Goal: Use online tool/utility: Utilize a website feature to perform a specific function

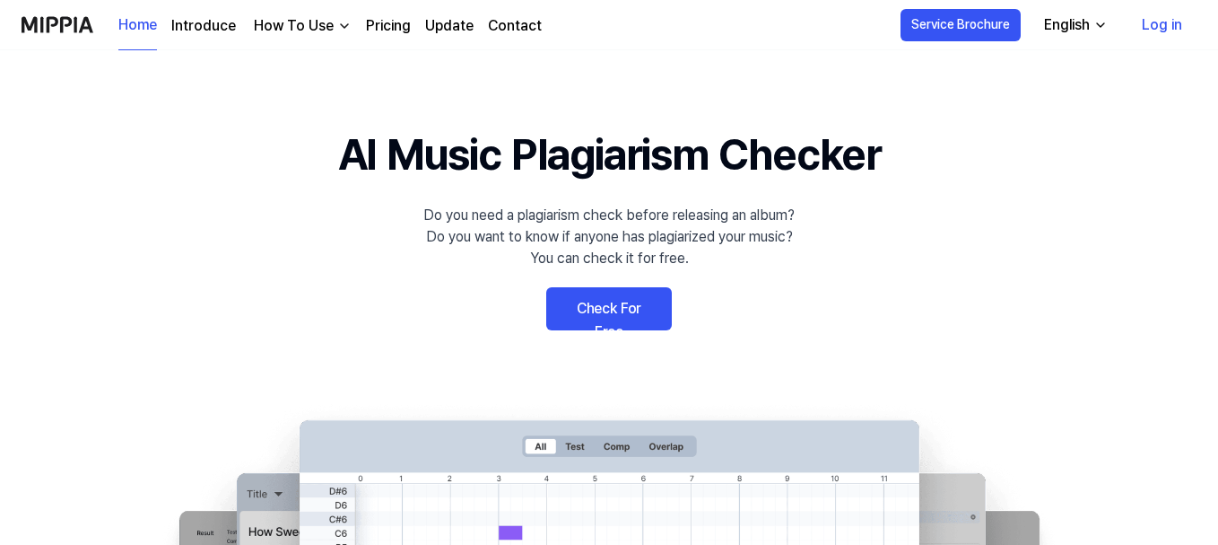
scroll to position [90, 0]
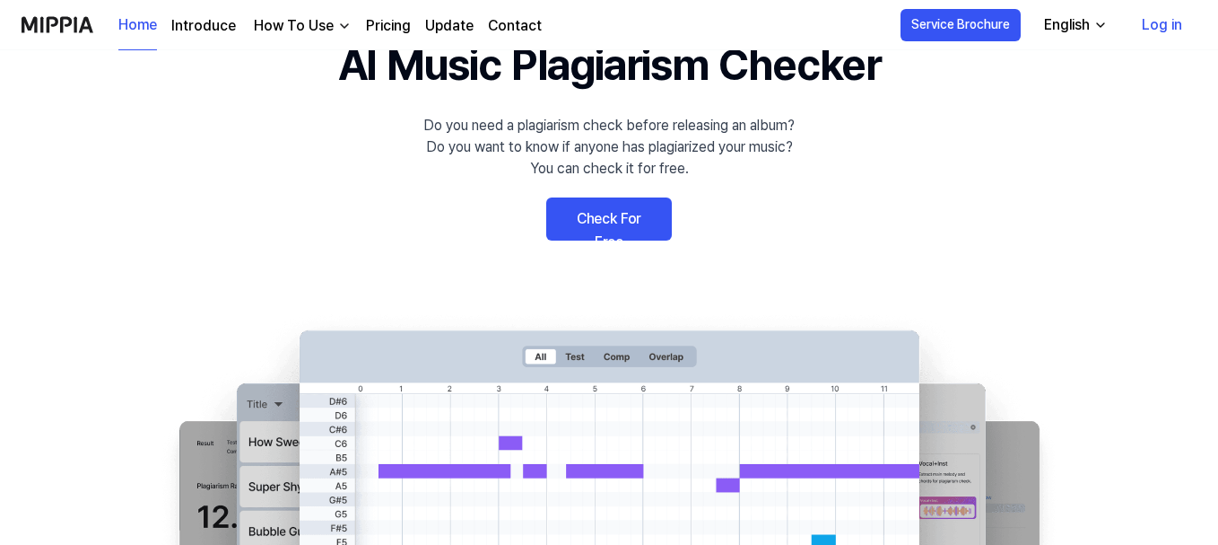
click at [610, 214] on link "Check For Free" at bounding box center [609, 218] width 126 height 43
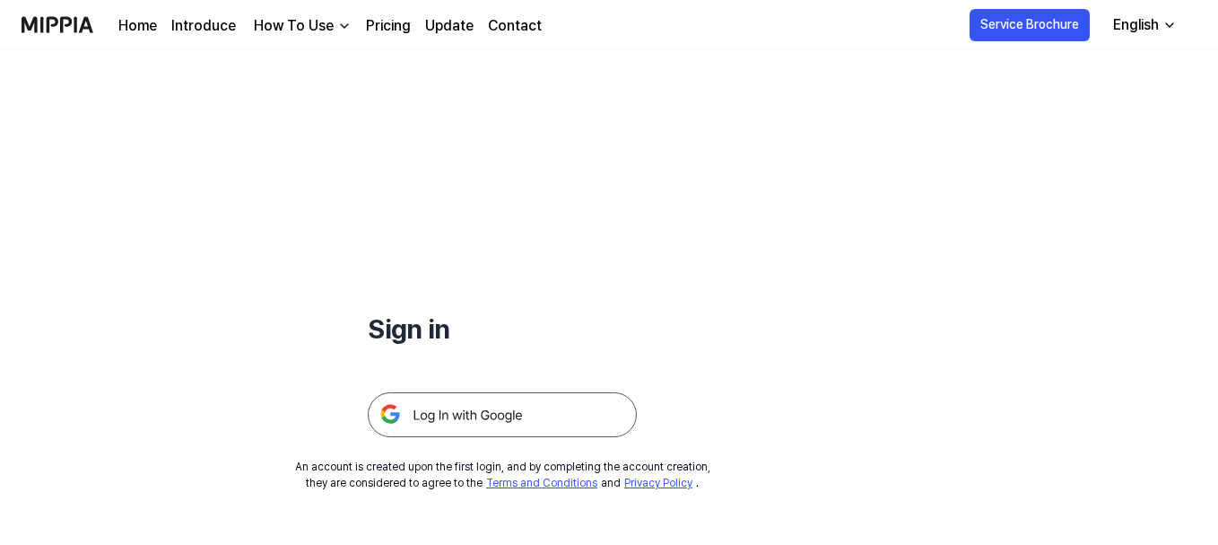
click at [524, 414] on img at bounding box center [502, 414] width 269 height 45
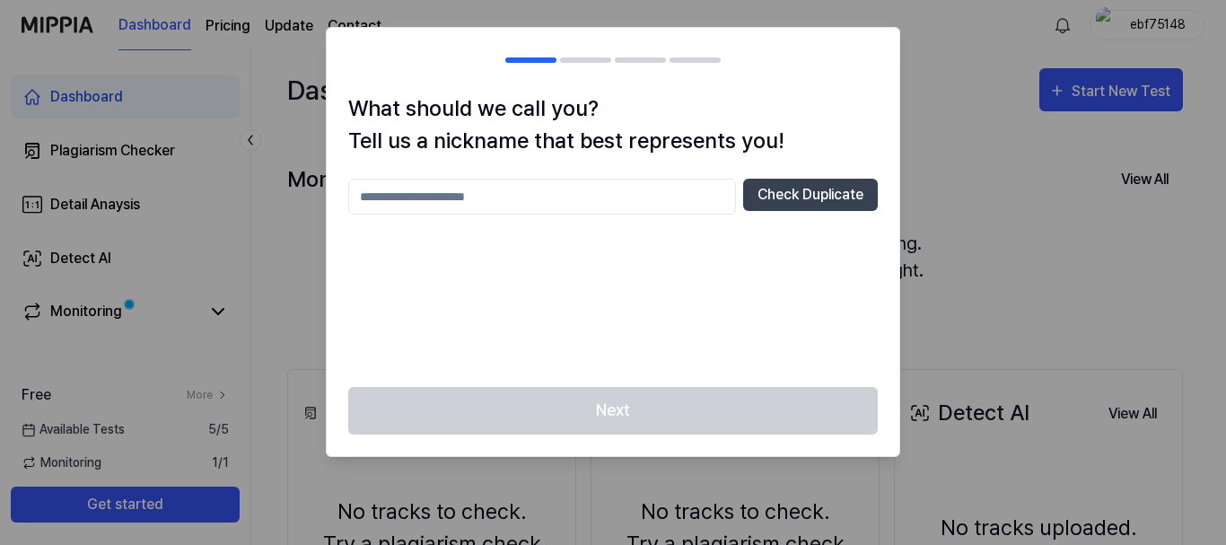
click at [494, 212] on input "text" at bounding box center [542, 197] width 388 height 36
type input "*"
type input "****"
click at [834, 194] on button "Check Duplicate" at bounding box center [810, 195] width 135 height 32
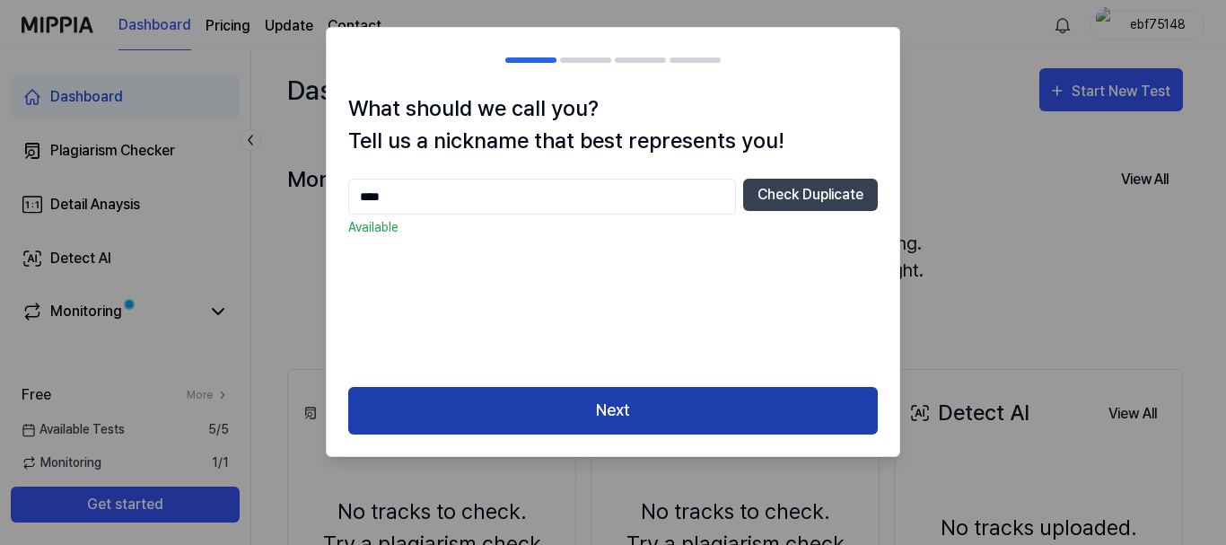
drag, startPoint x: 704, startPoint y: 412, endPoint x: 713, endPoint y: 421, distance: 12.7
click at [703, 412] on button "Next" at bounding box center [612, 411] width 529 height 48
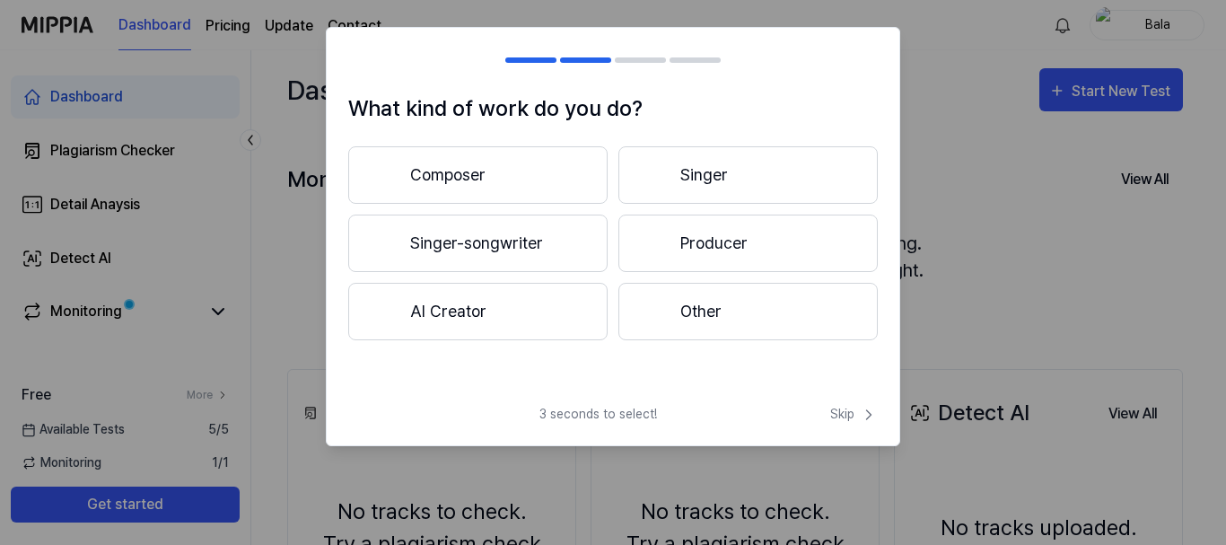
click at [516, 179] on button "Composer" at bounding box center [477, 174] width 259 height 57
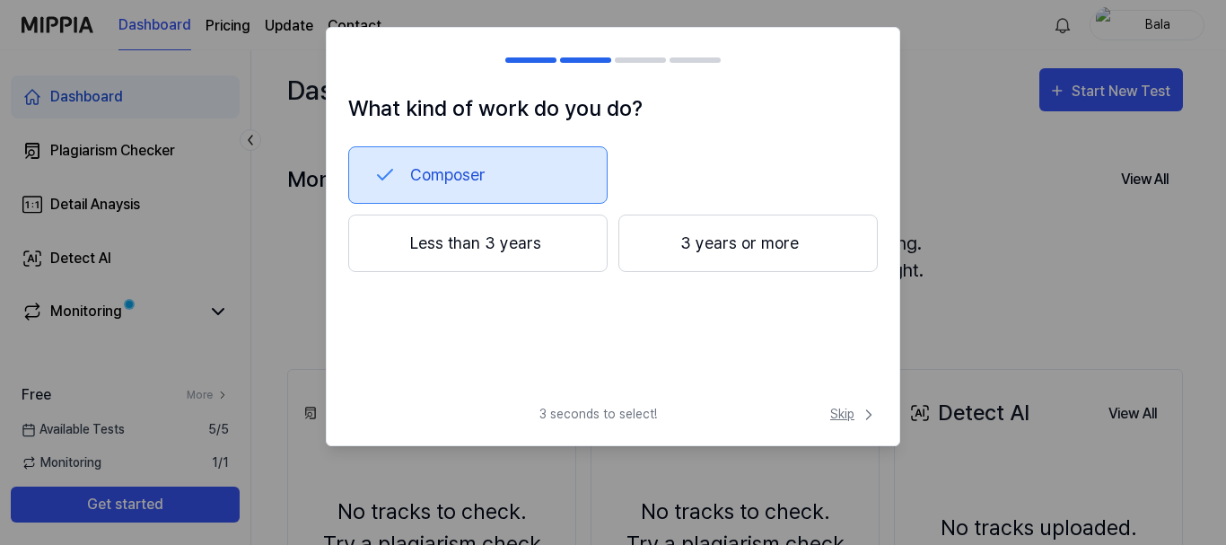
click at [841, 415] on span "Skip" at bounding box center [854, 414] width 48 height 19
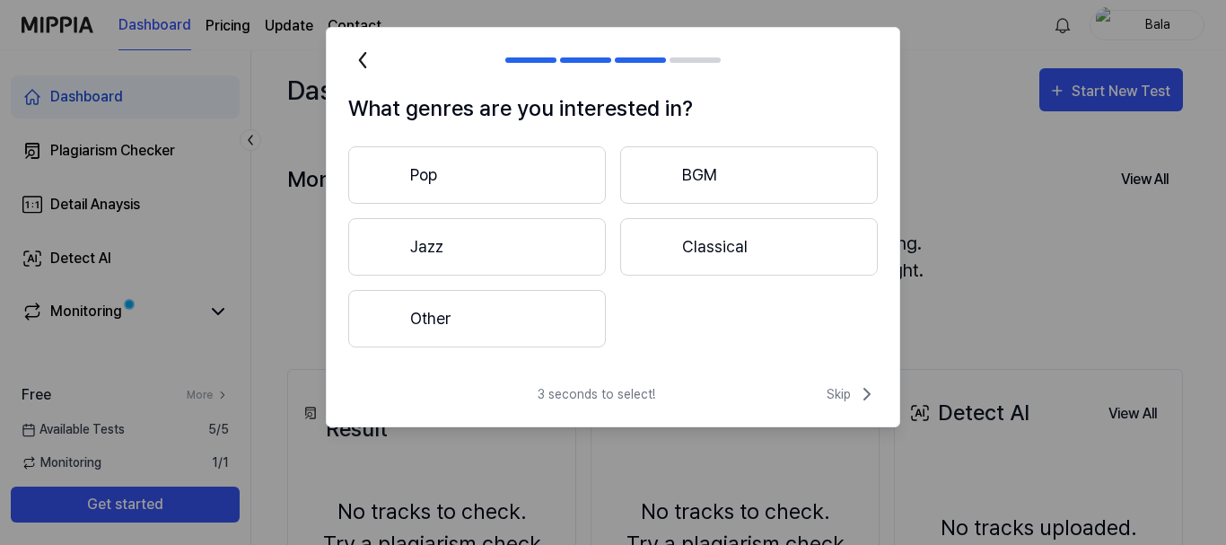
click at [513, 170] on button "Pop" at bounding box center [477, 174] width 258 height 57
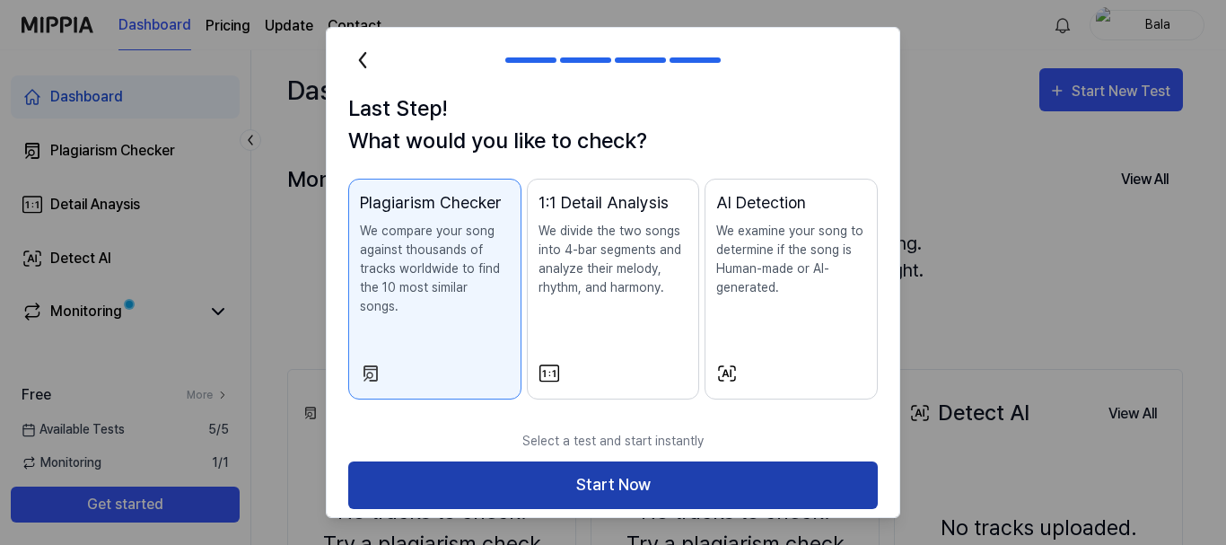
click at [571, 474] on button "Start Now" at bounding box center [612, 485] width 529 height 48
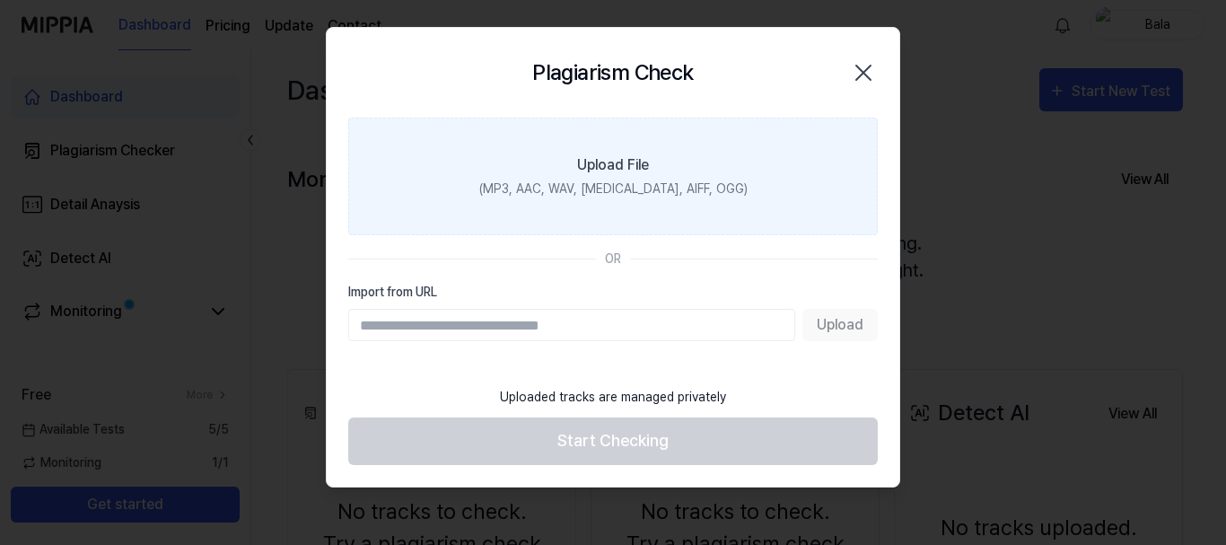
click at [602, 171] on div "Upload File" at bounding box center [613, 165] width 72 height 22
click at [0, 0] on input "Upload File (MP3, AAC, WAV, [MEDICAL_DATA], AIFF, OGG)" at bounding box center [0, 0] width 0 height 0
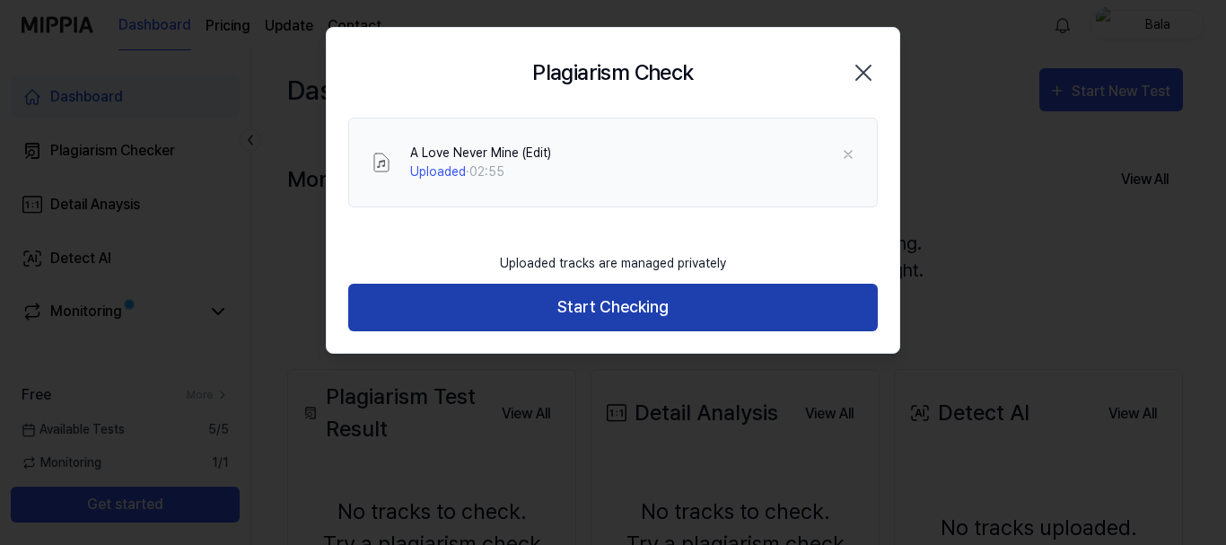
click at [619, 308] on button "Start Checking" at bounding box center [612, 308] width 529 height 48
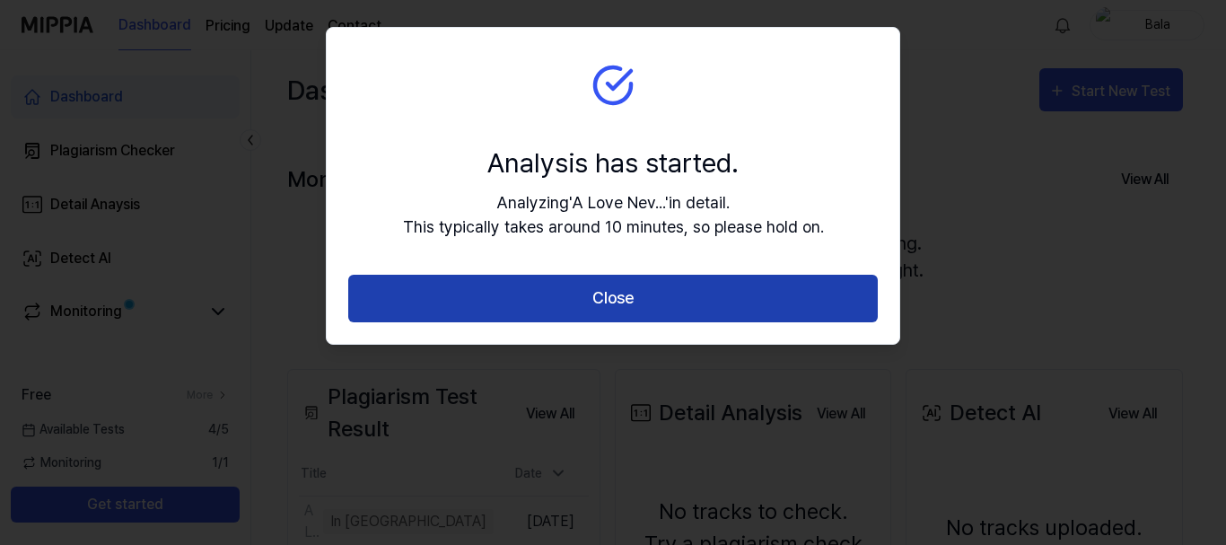
click at [628, 301] on button "Close" at bounding box center [612, 299] width 529 height 48
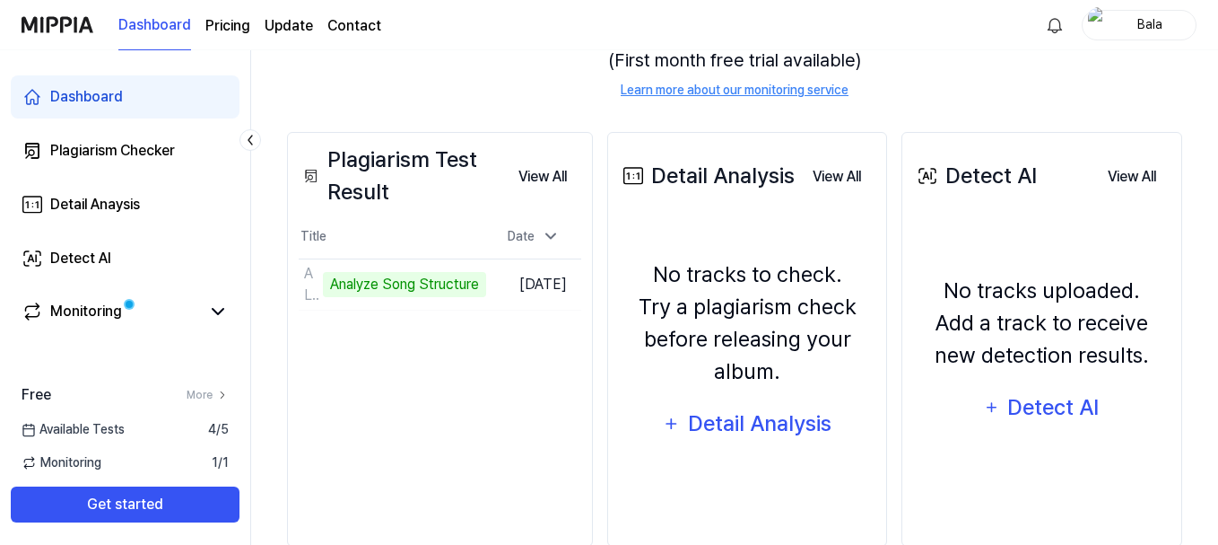
scroll to position [269, 0]
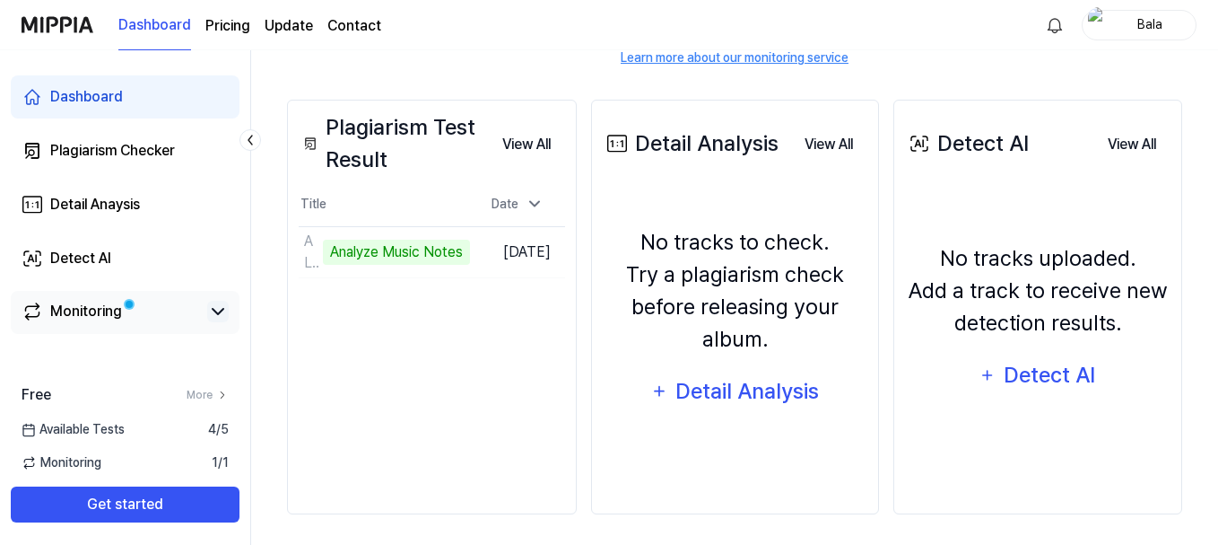
click at [221, 308] on icon at bounding box center [218, 312] width 22 height 22
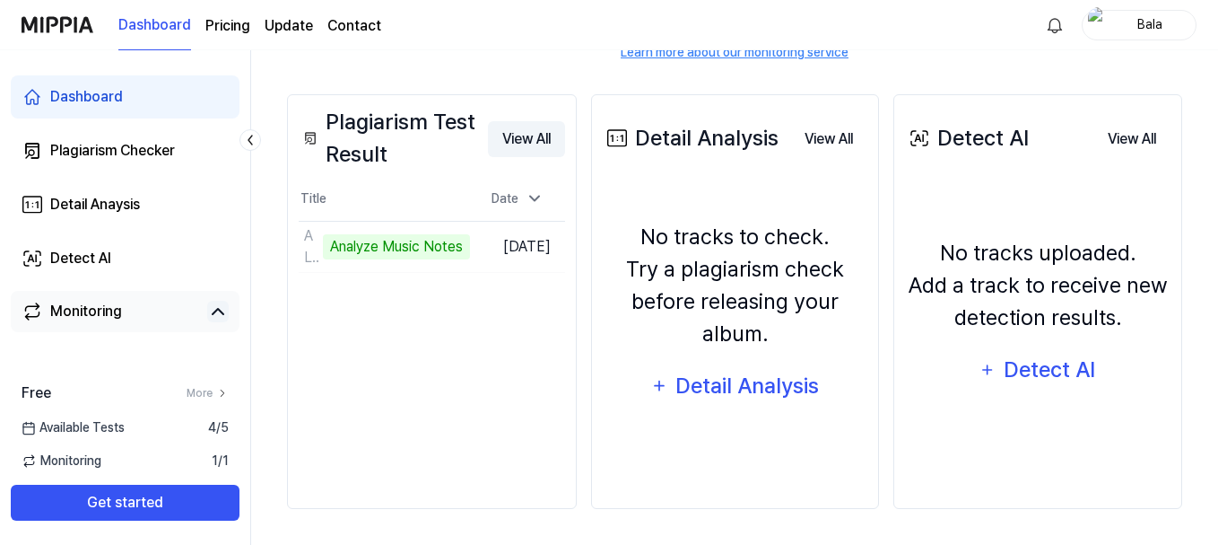
click at [560, 133] on button "View All" at bounding box center [526, 139] width 77 height 36
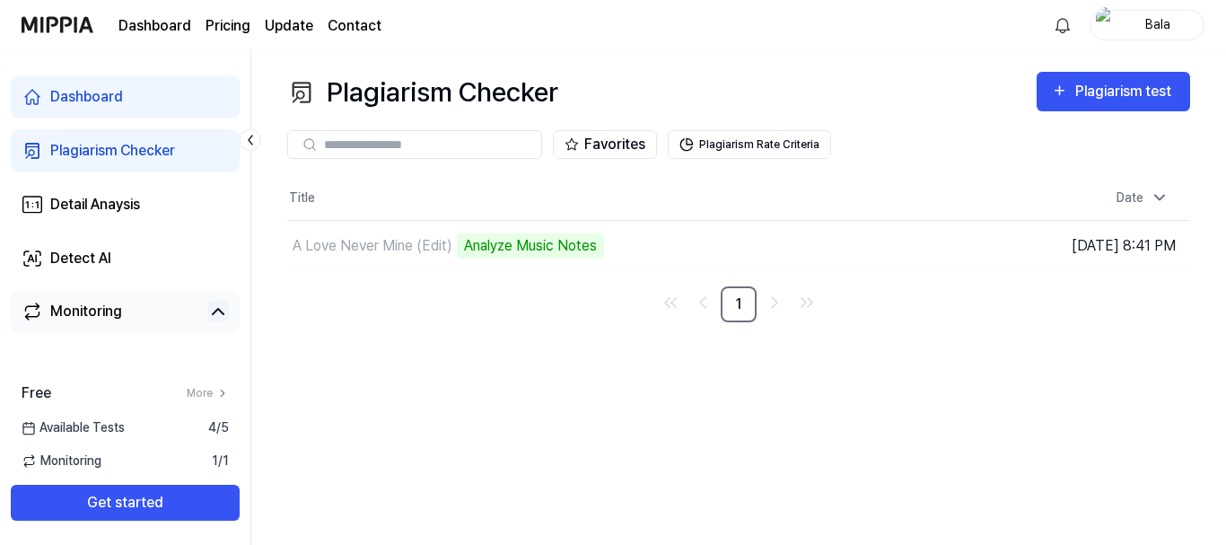
click at [219, 144] on link "Plagiarism Checker" at bounding box center [125, 150] width 229 height 43
click at [247, 141] on icon at bounding box center [250, 140] width 18 height 18
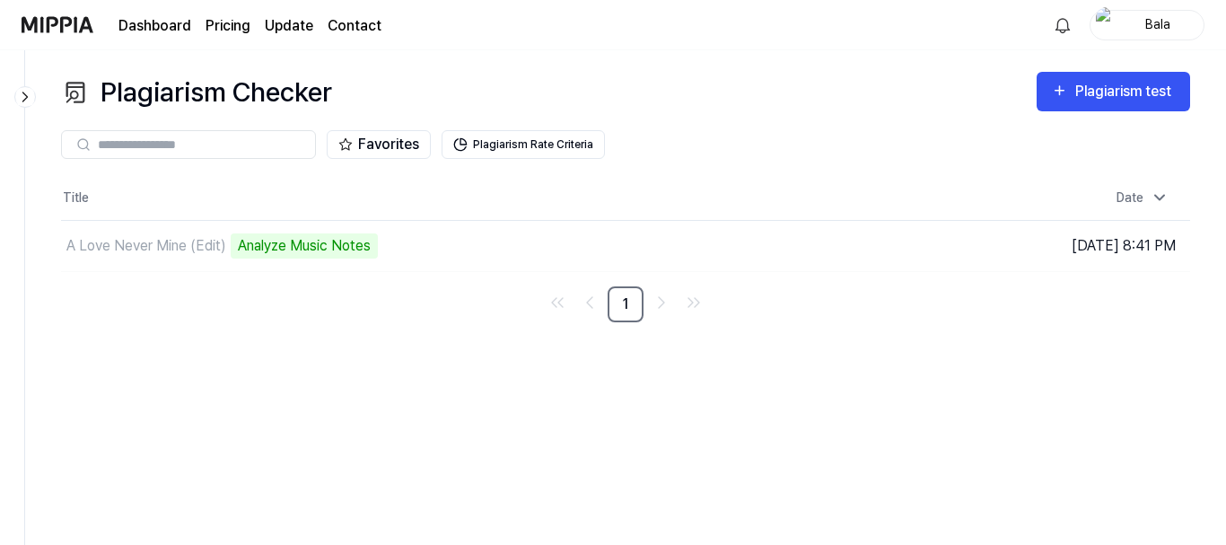
click at [27, 96] on icon at bounding box center [25, 96] width 4 height 9
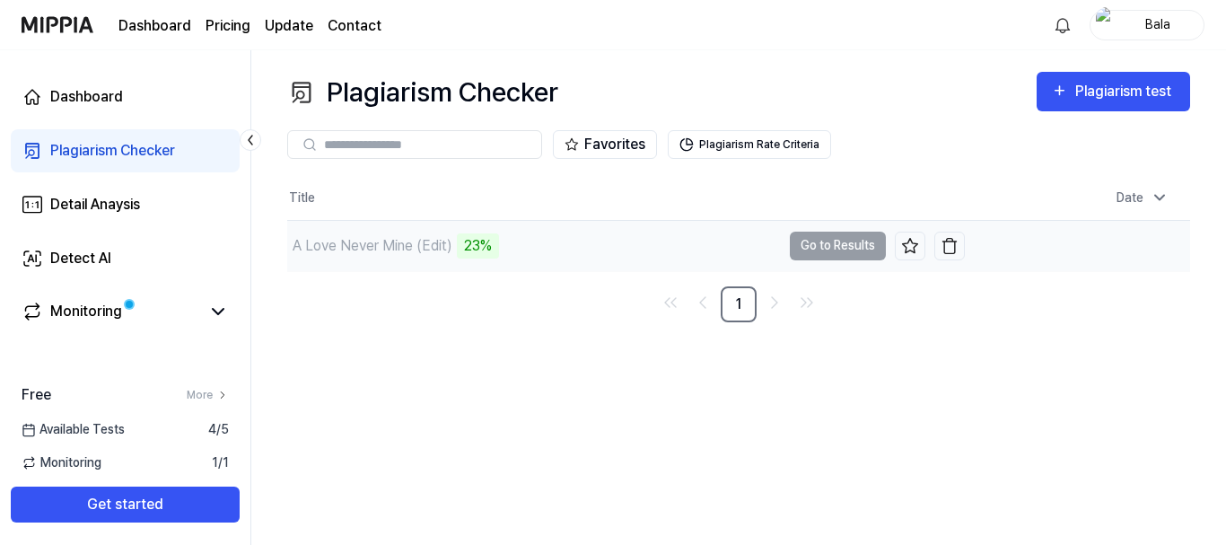
click at [834, 256] on td "A Love Never Mine (Edit) 23% Go to Results" at bounding box center [625, 246] width 677 height 50
click at [851, 247] on button "Go to Results" at bounding box center [838, 245] width 96 height 29
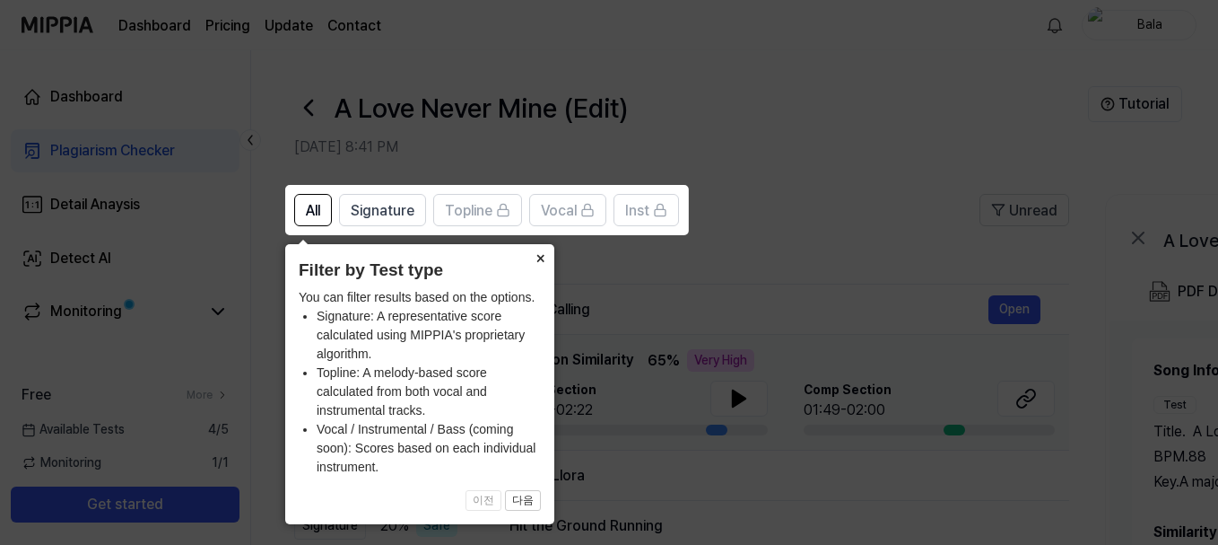
click at [537, 258] on button "×" at bounding box center [540, 256] width 29 height 25
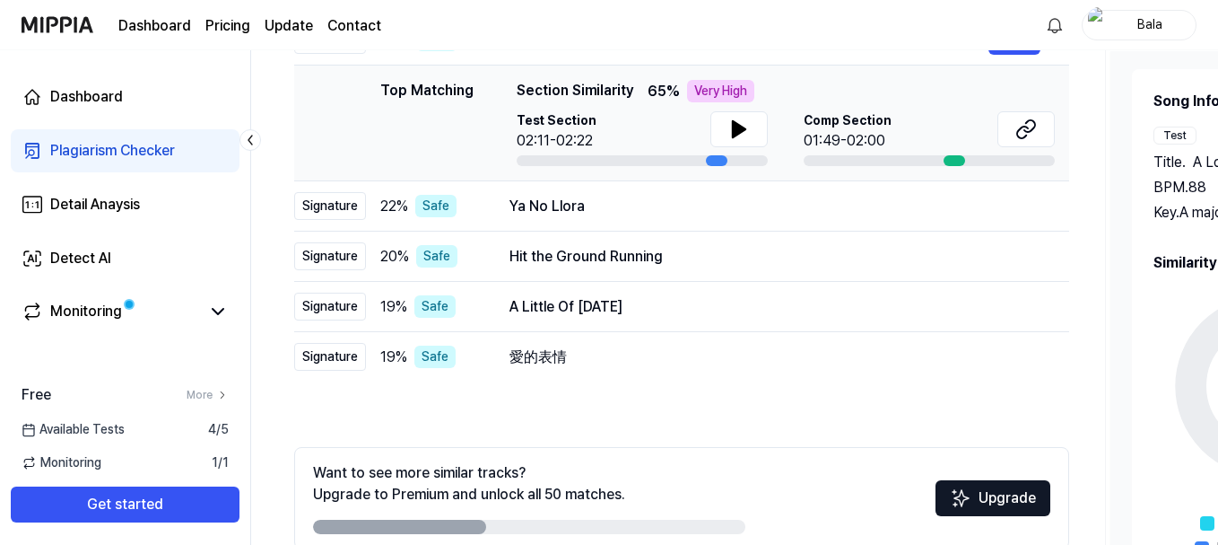
scroll to position [179, 0]
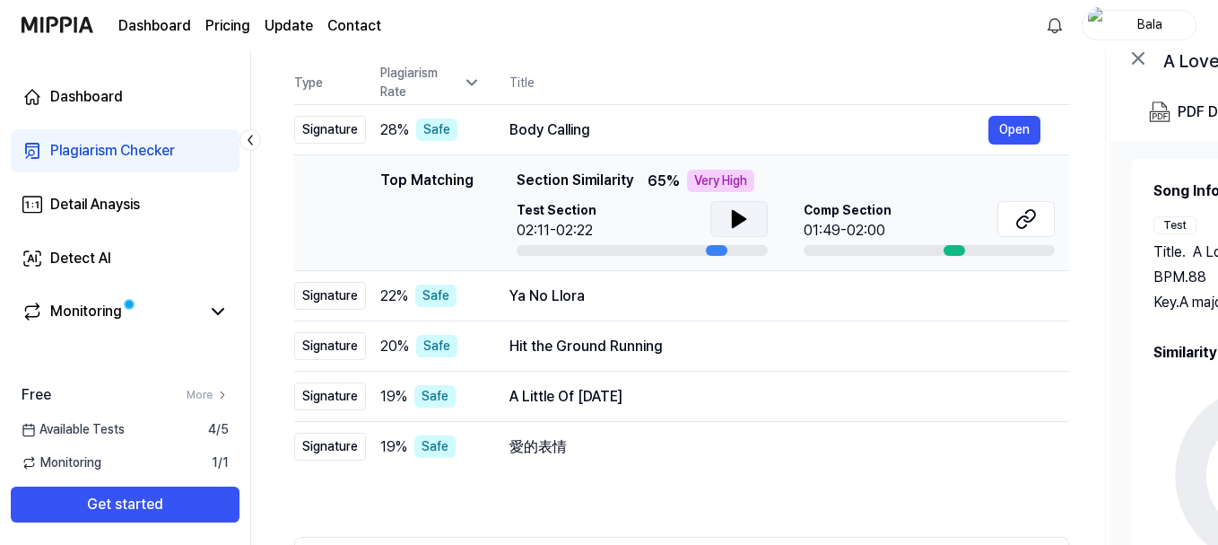
click at [743, 220] on icon at bounding box center [739, 219] width 13 height 16
click at [1022, 214] on icon at bounding box center [1027, 219] width 22 height 22
click at [711, 305] on div "Ya No Llora" at bounding box center [775, 296] width 531 height 22
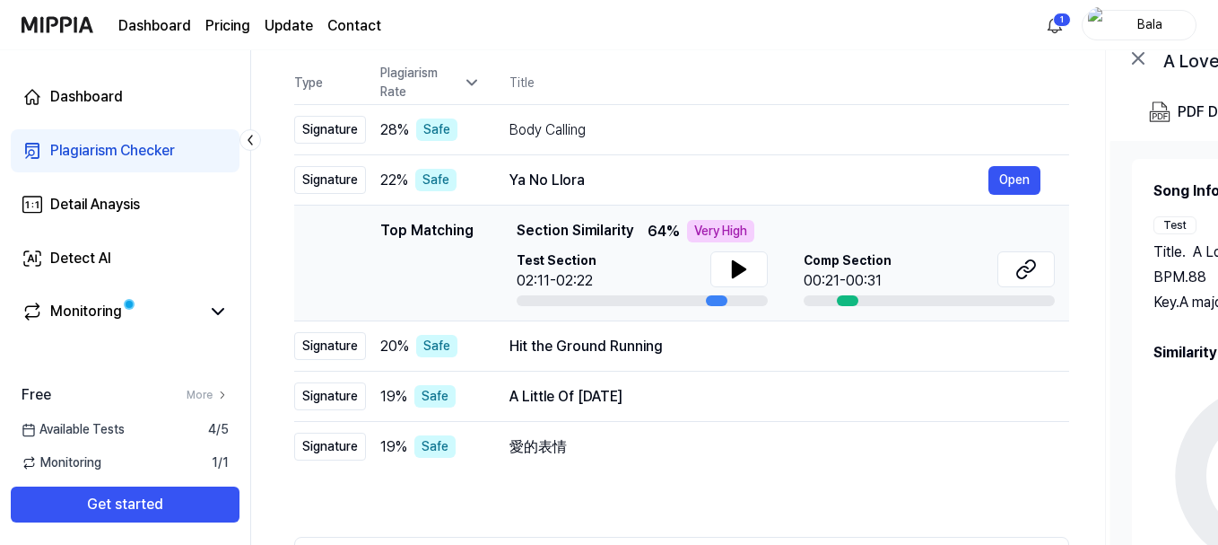
drag, startPoint x: 744, startPoint y: 270, endPoint x: 732, endPoint y: 301, distance: 32.7
click at [742, 270] on icon at bounding box center [739, 269] width 13 height 16
click at [1012, 350] on button "Open" at bounding box center [1013, 346] width 52 height 29
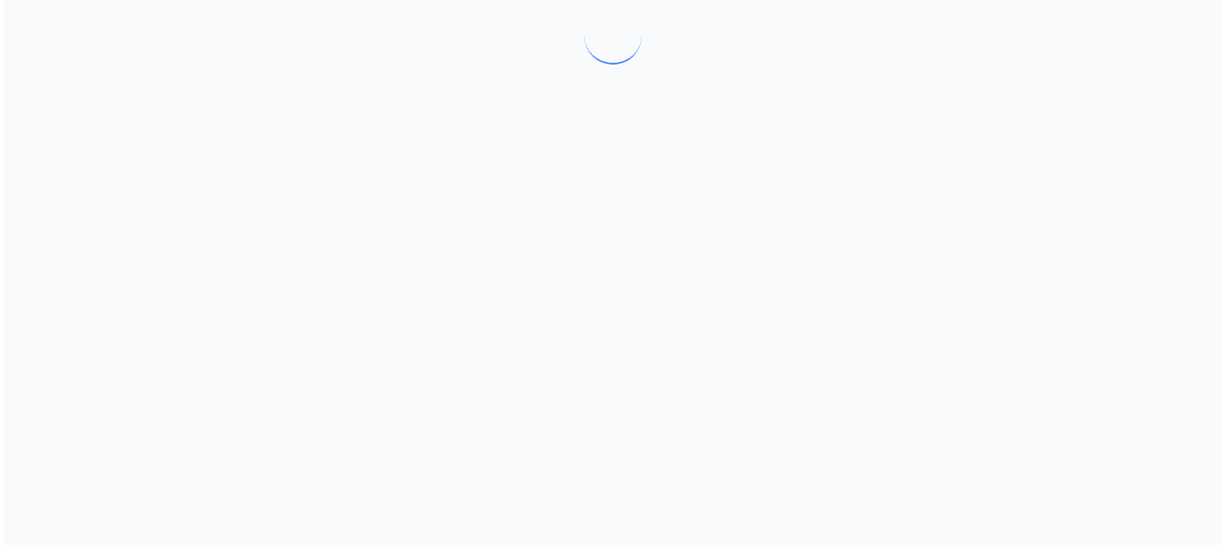
scroll to position [0, 0]
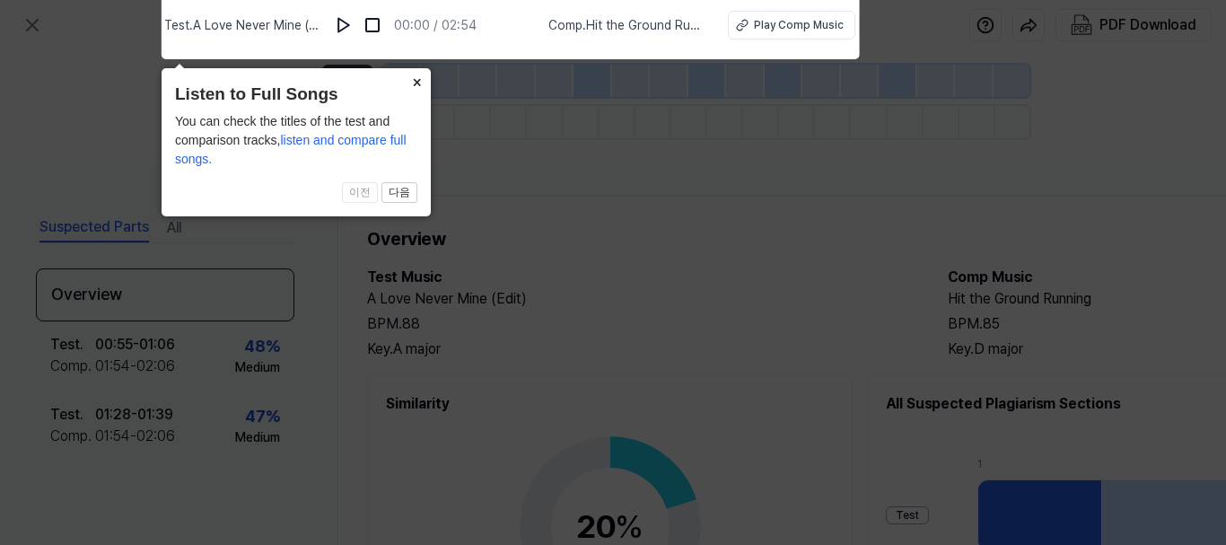
click at [414, 78] on button "×" at bounding box center [416, 80] width 29 height 25
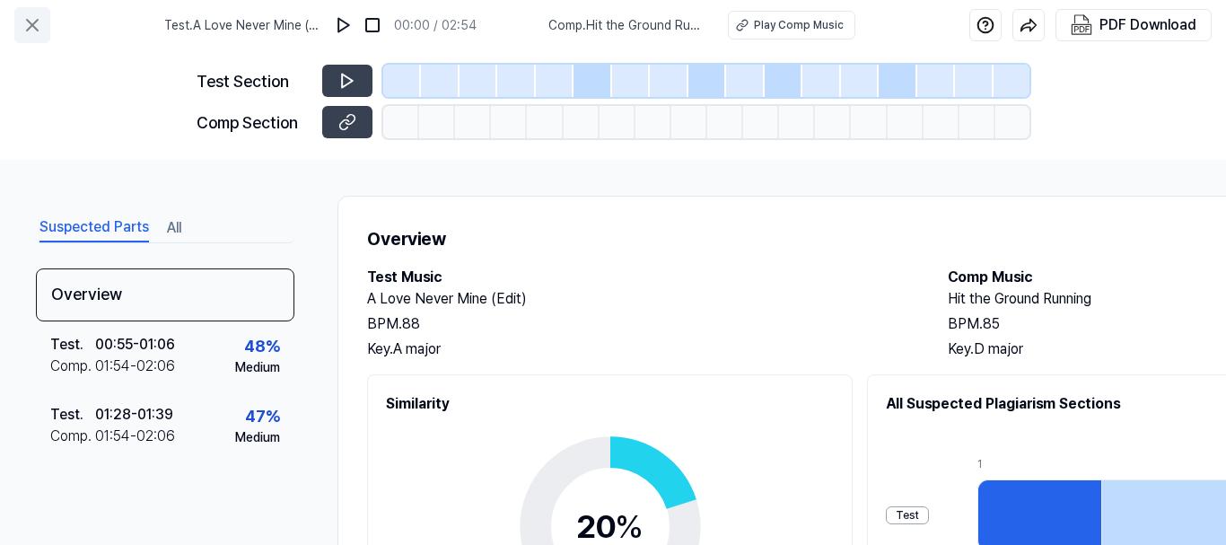
click at [32, 24] on icon at bounding box center [32, 25] width 11 height 11
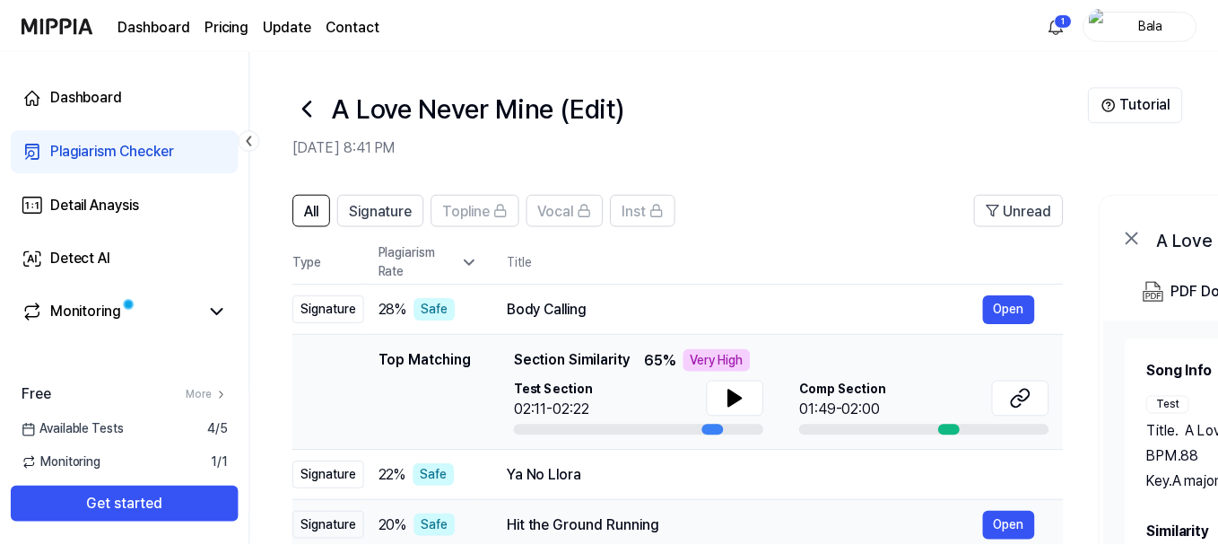
scroll to position [179, 0]
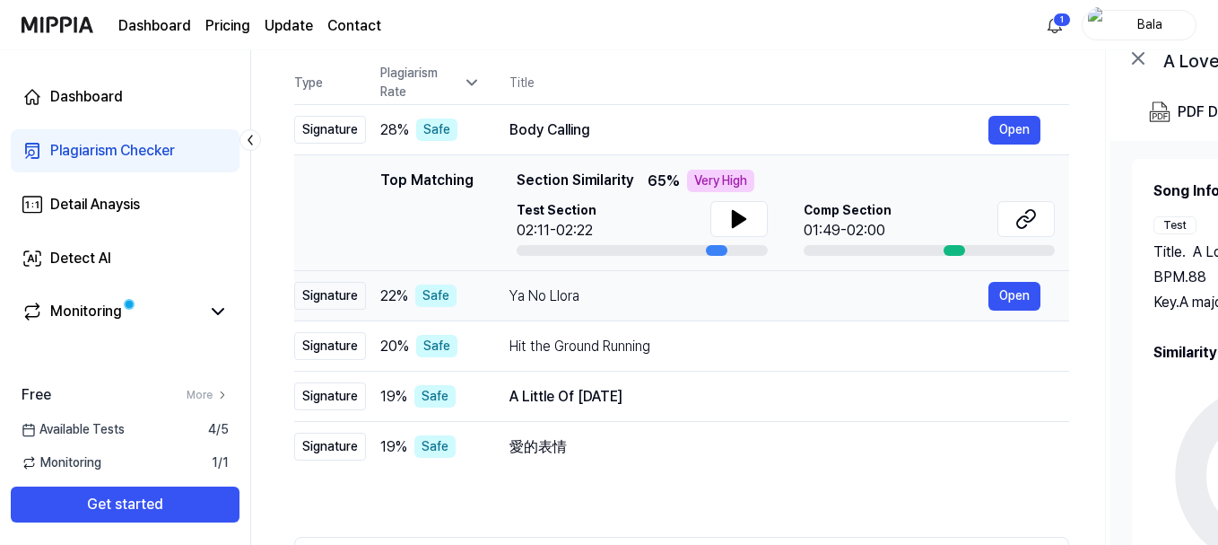
click at [581, 288] on div "Ya No Llora" at bounding box center [749, 296] width 479 height 22
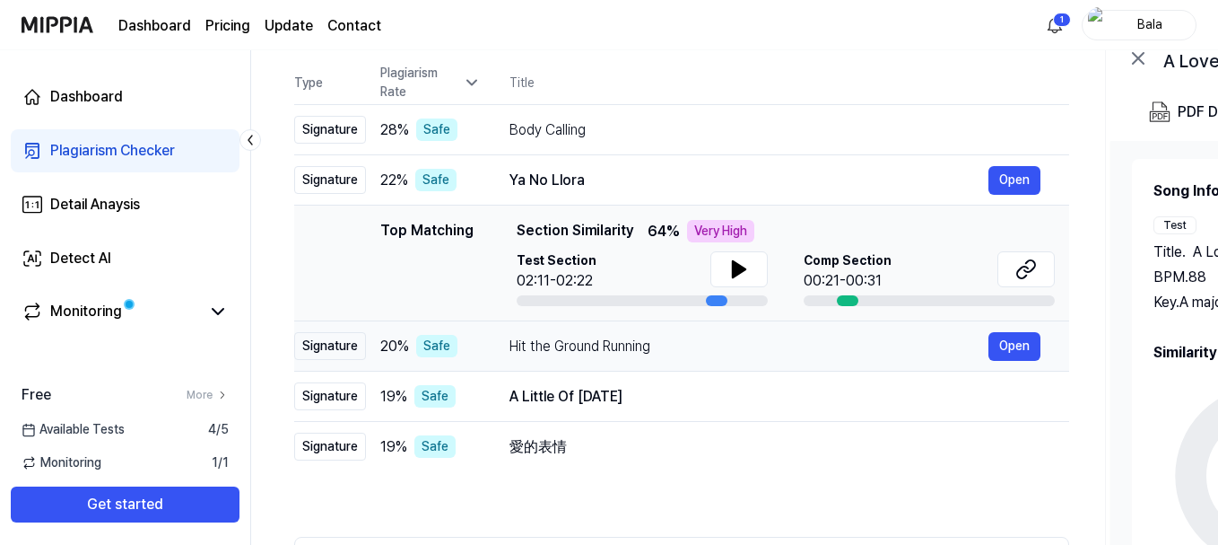
click at [560, 357] on div "Hit the Ground Running Open" at bounding box center [775, 346] width 531 height 29
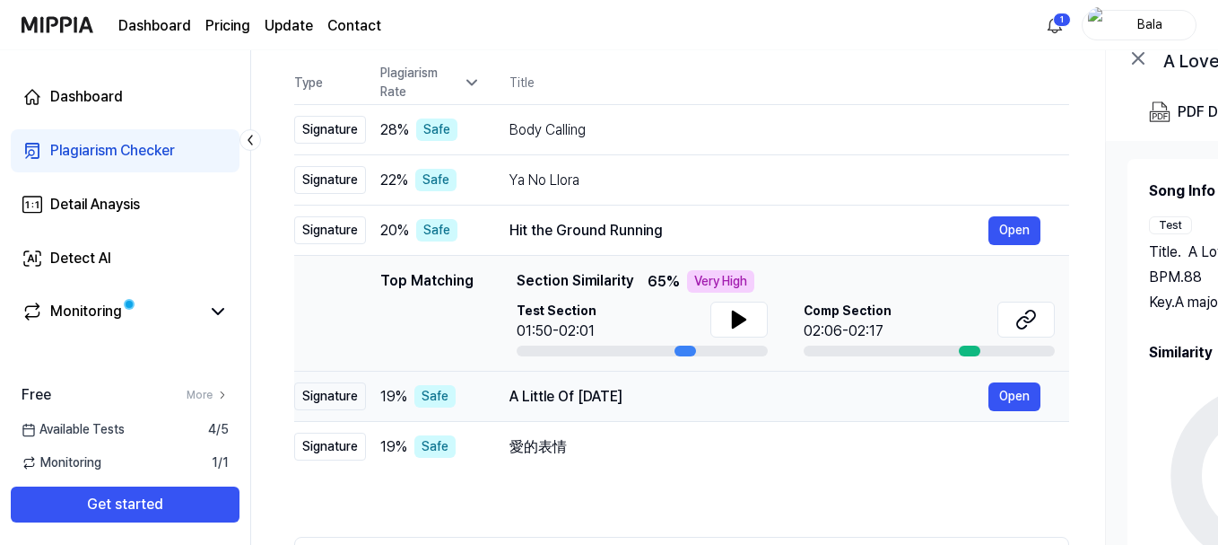
click at [566, 392] on div "A Little Of [DATE]" at bounding box center [749, 397] width 479 height 22
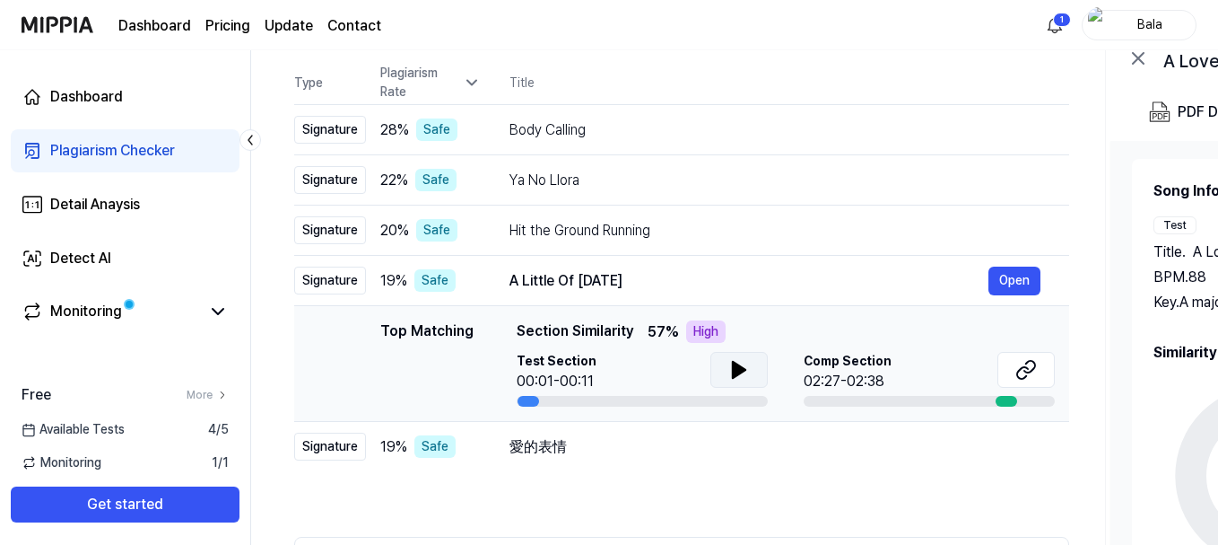
click at [736, 365] on icon at bounding box center [739, 370] width 13 height 16
click at [1019, 371] on icon at bounding box center [1027, 370] width 22 height 22
click at [452, 282] on div "19 % Safe" at bounding box center [429, 280] width 100 height 22
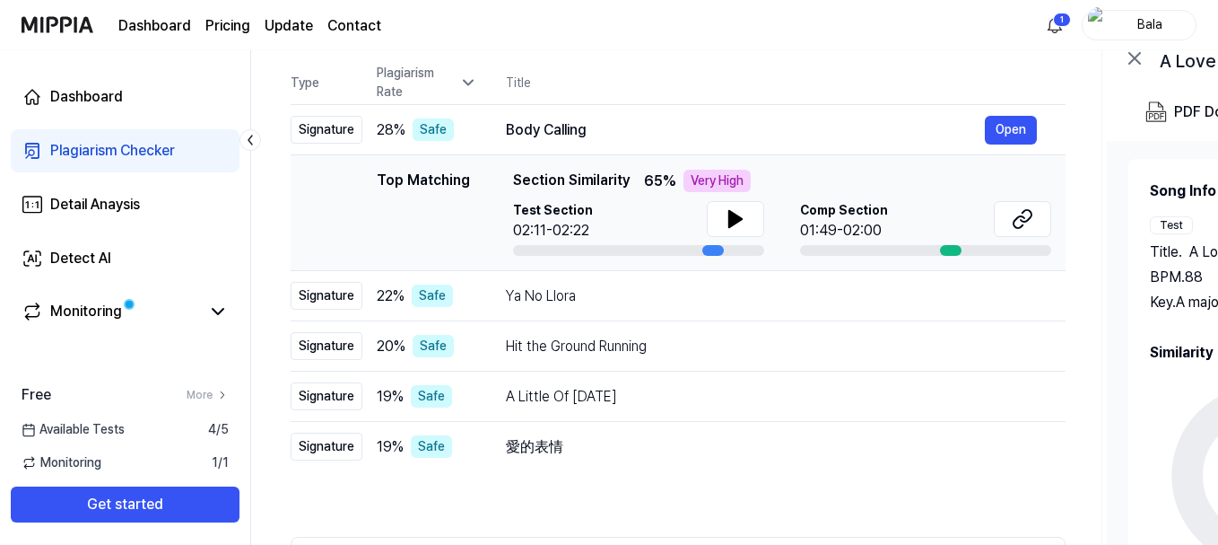
click at [471, 87] on icon at bounding box center [468, 83] width 18 height 18
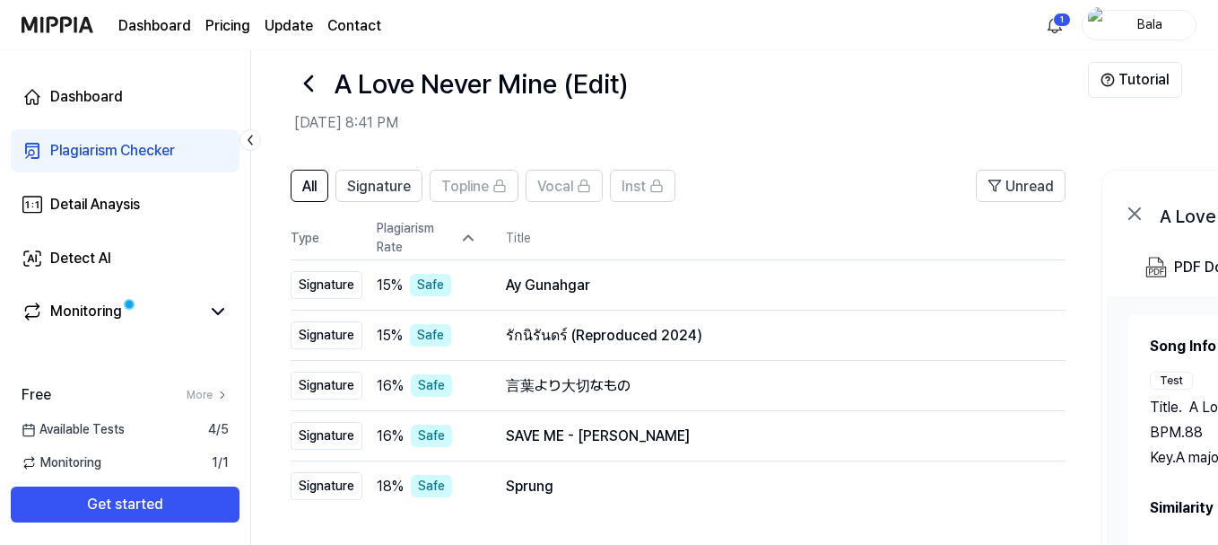
scroll to position [0, 0]
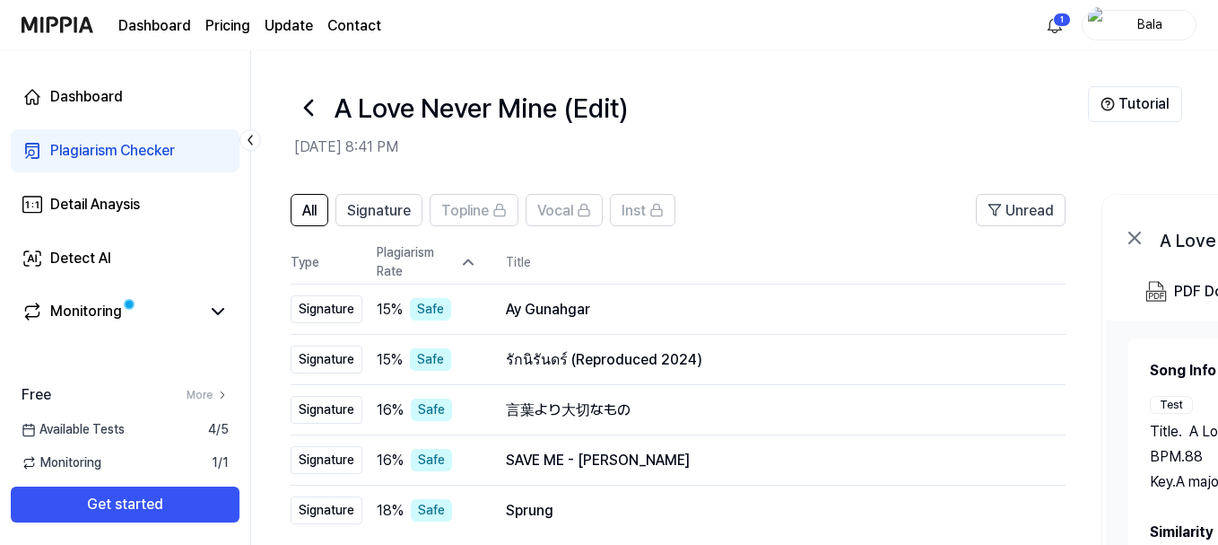
click at [307, 106] on icon at bounding box center [308, 107] width 7 height 14
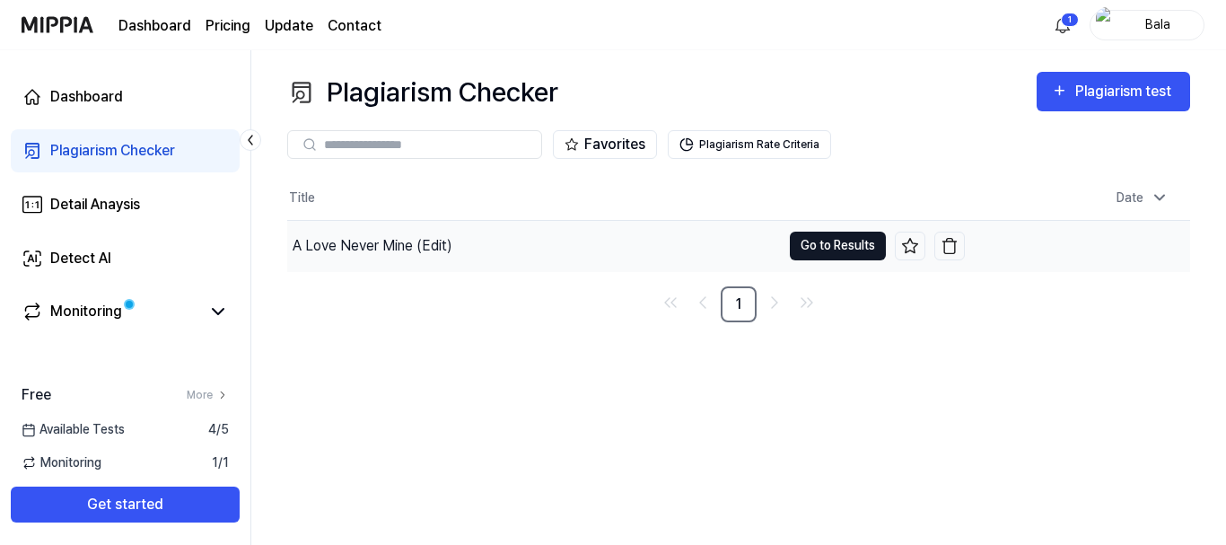
click at [854, 241] on button "Go to Results" at bounding box center [838, 245] width 96 height 29
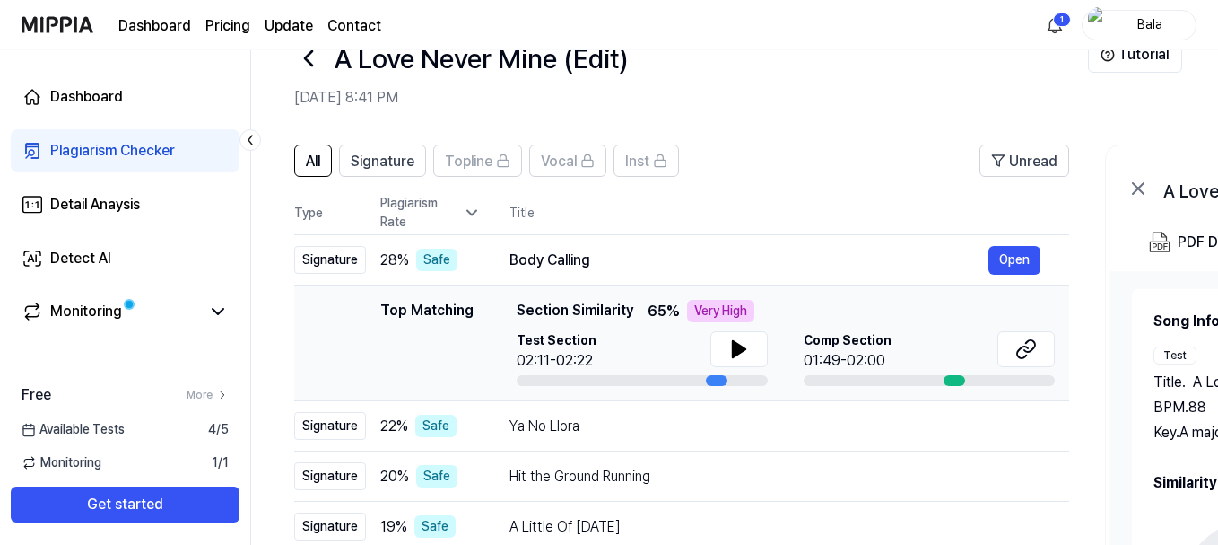
scroll to position [90, 0]
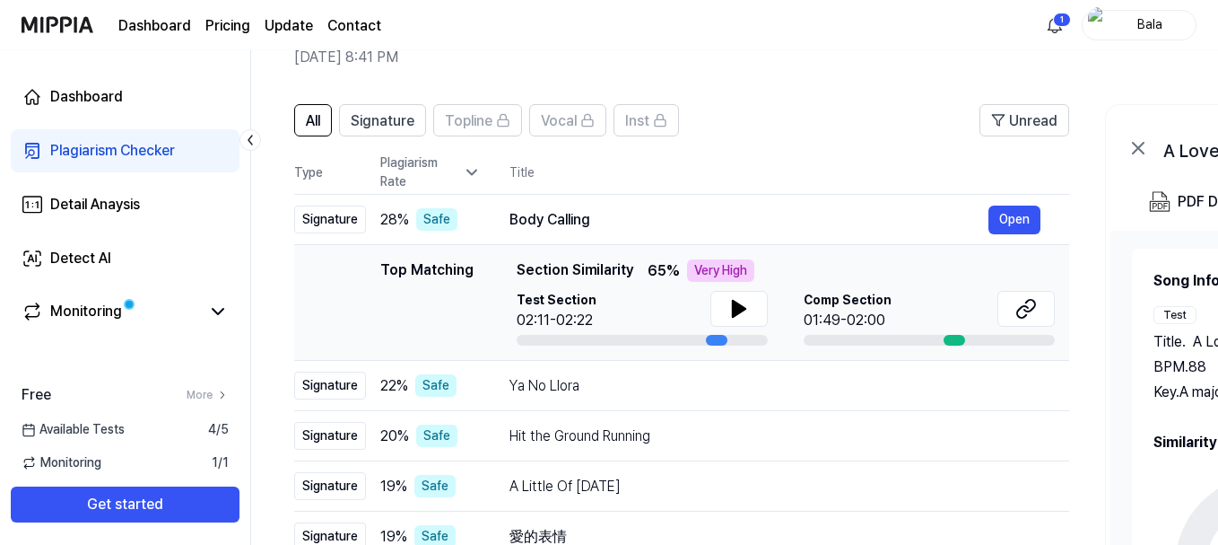
click at [478, 168] on icon at bounding box center [472, 172] width 18 height 18
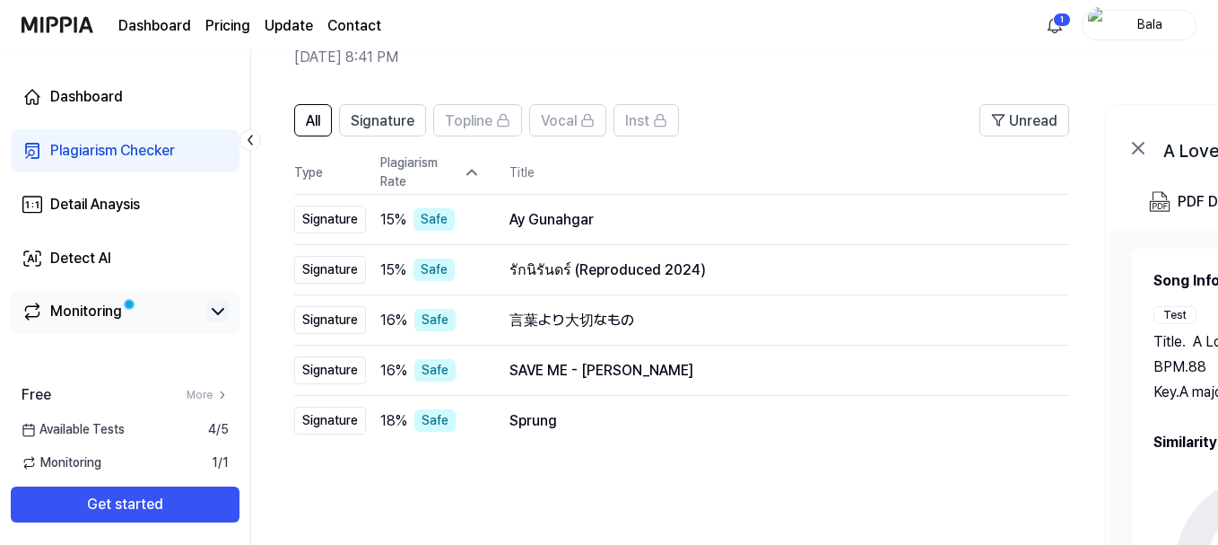
click at [219, 312] on icon at bounding box center [218, 311] width 11 height 5
click at [219, 312] on icon at bounding box center [218, 312] width 22 height 22
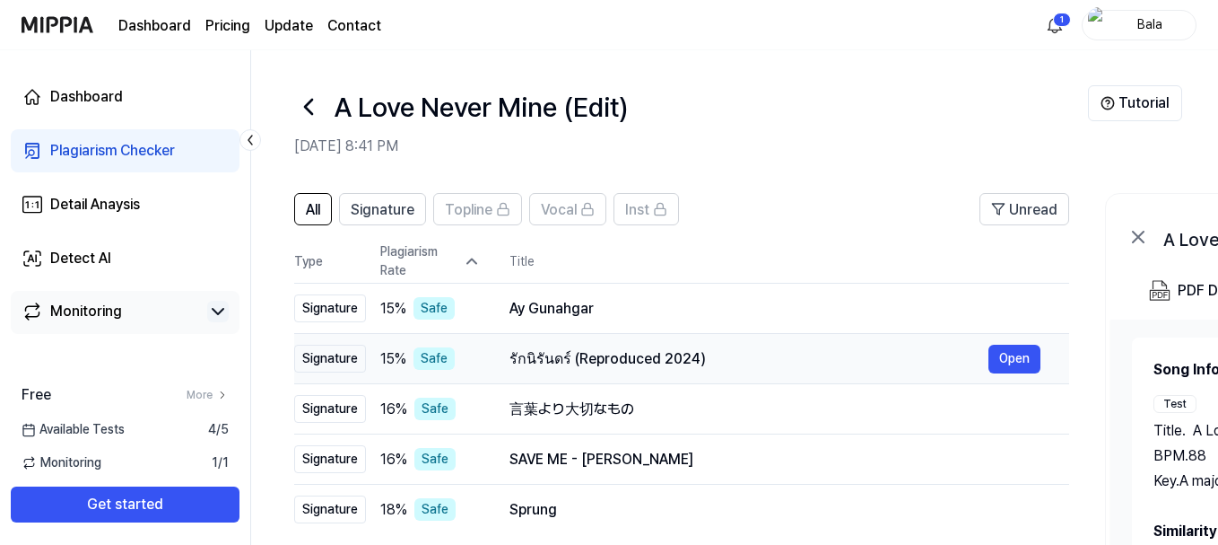
scroll to position [0, 0]
